Goal: Task Accomplishment & Management: Use online tool/utility

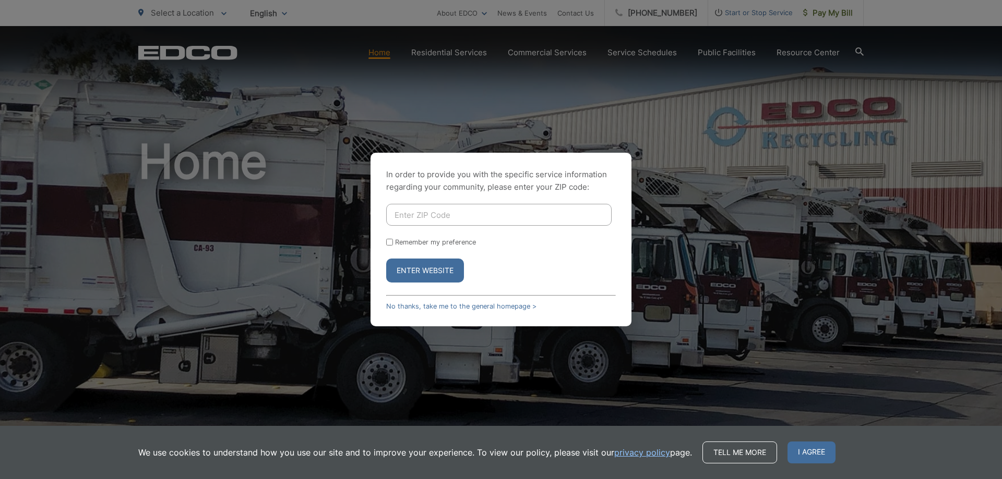
click at [457, 223] on input "Enter ZIP Code" at bounding box center [498, 215] width 225 height 22
click at [442, 308] on link "No thanks, take me to the general homepage >" at bounding box center [461, 307] width 150 height 8
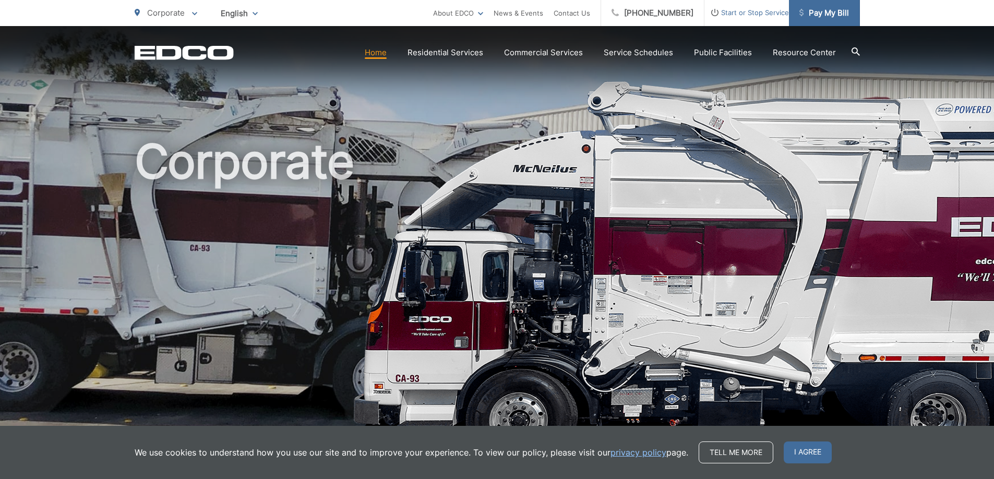
click at [837, 13] on span "Pay My Bill" at bounding box center [824, 13] width 50 height 13
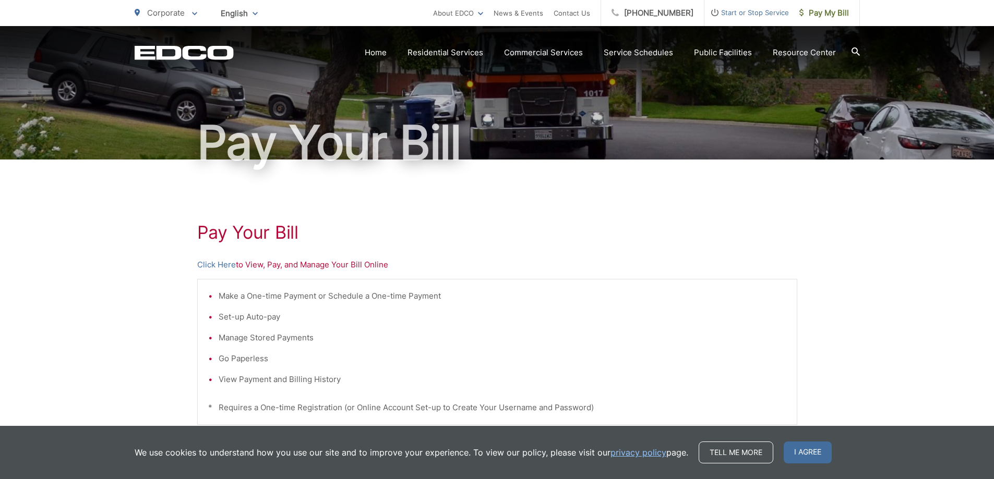
scroll to position [104, 0]
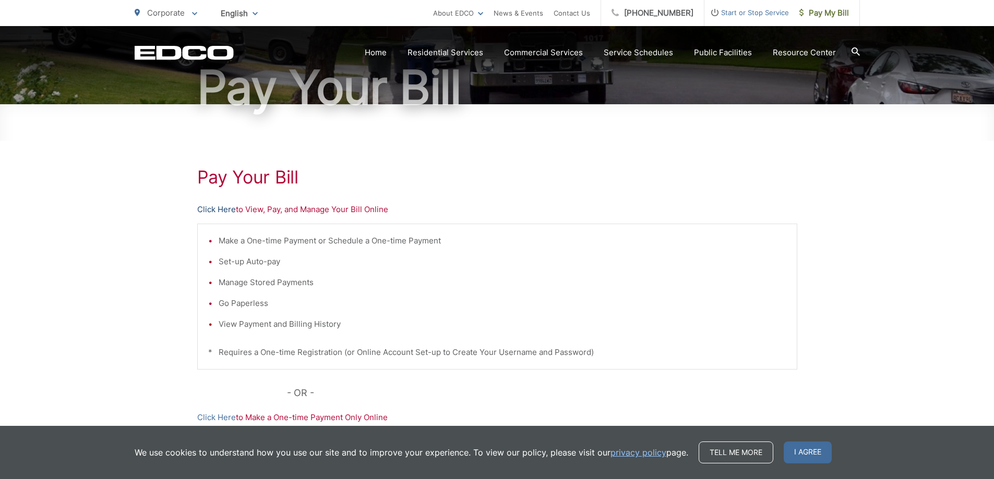
click at [219, 206] on link "Click Here" at bounding box center [216, 209] width 39 height 13
